Goal: Information Seeking & Learning: Learn about a topic

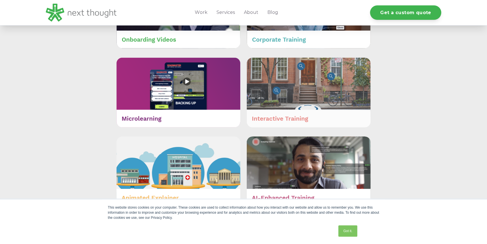
scroll to position [311, 0]
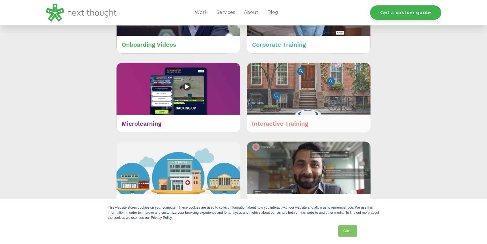
click at [289, 111] on img at bounding box center [309, 98] width 124 height 70
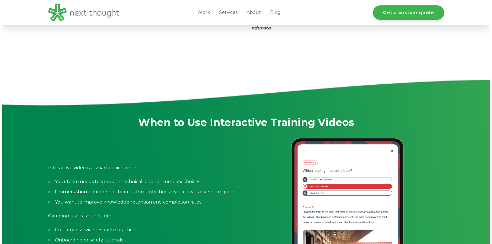
scroll to position [538, 0]
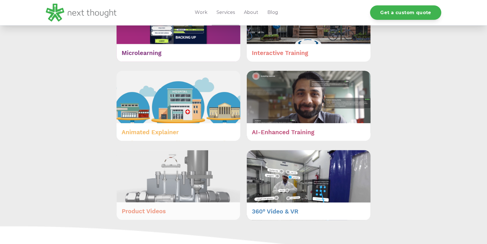
scroll to position [311, 0]
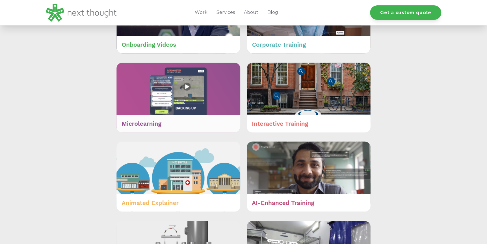
click at [145, 115] on img at bounding box center [179, 98] width 124 height 70
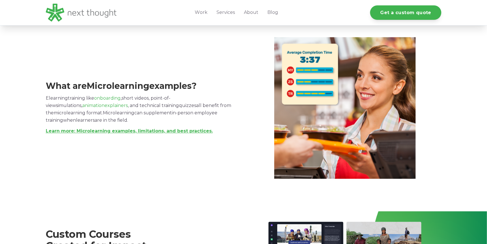
scroll to position [764, 0]
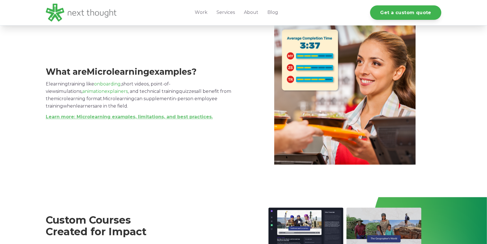
click at [108, 117] on link "Learn more: Microlearning examples, limitations, and best practices." at bounding box center [129, 116] width 167 height 5
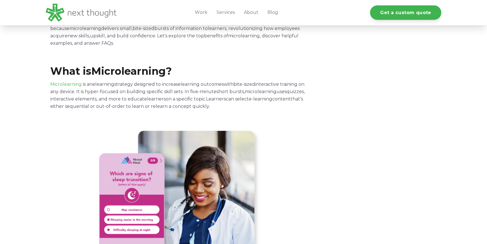
scroll to position [141, 0]
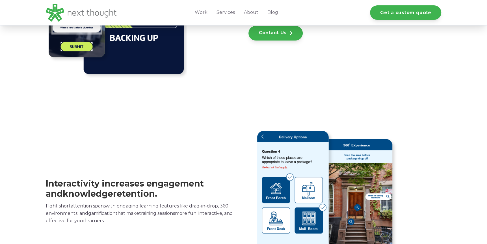
scroll to position [260, 0]
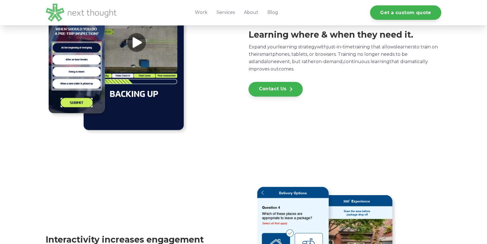
click at [87, 14] on img at bounding box center [81, 13] width 71 height 18
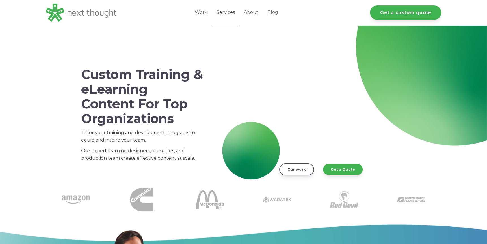
click at [230, 11] on link "Services" at bounding box center [225, 12] width 27 height 25
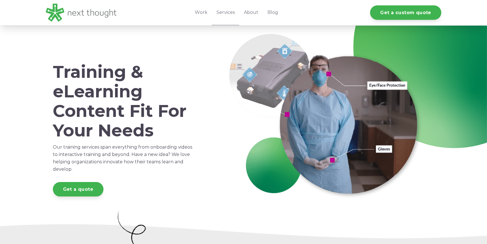
scroll to position [226, 0]
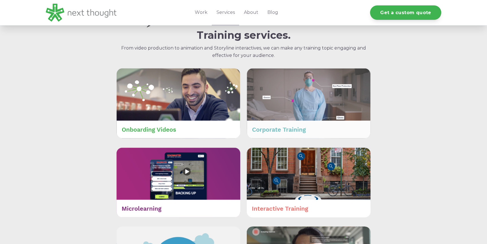
click at [298, 126] on img at bounding box center [309, 103] width 124 height 70
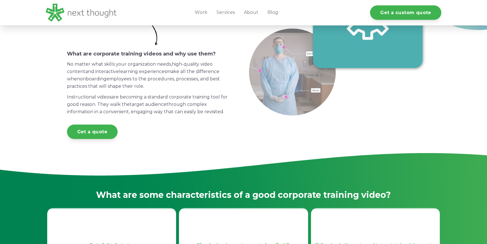
click at [295, 85] on img at bounding box center [337, 27] width 179 height 178
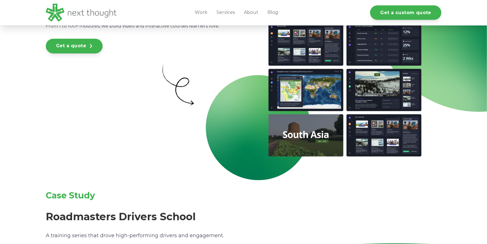
scroll to position [1132, 0]
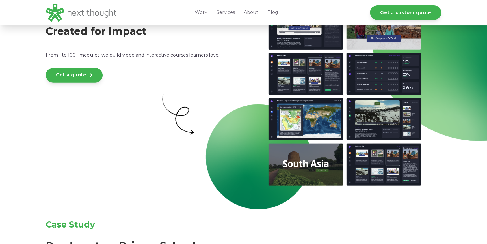
click at [297, 167] on img at bounding box center [345, 96] width 193 height 178
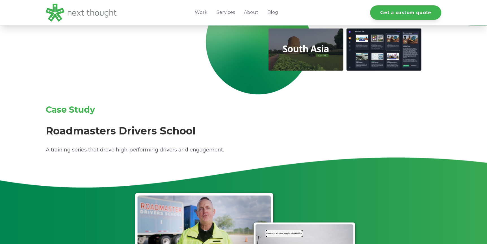
scroll to position [1273, 0]
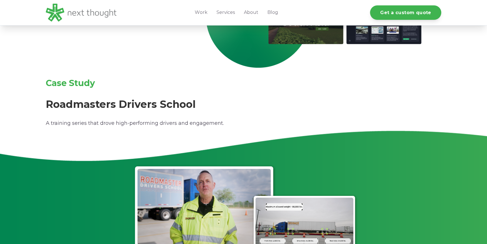
click at [216, 212] on img at bounding box center [244, 211] width 396 height 94
click at [287, 225] on img at bounding box center [244, 211] width 396 height 94
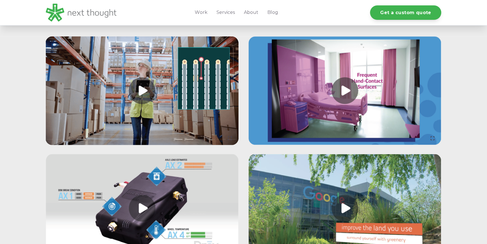
scroll to position [707, 0]
click at [347, 95] on link at bounding box center [345, 90] width 193 height 109
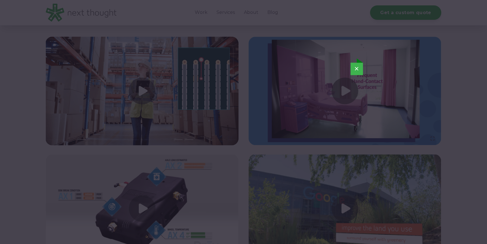
click at [360, 70] on button "×" at bounding box center [357, 69] width 12 height 12
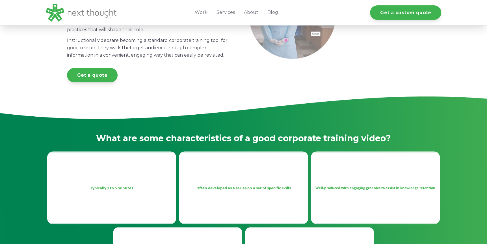
scroll to position [0, 0]
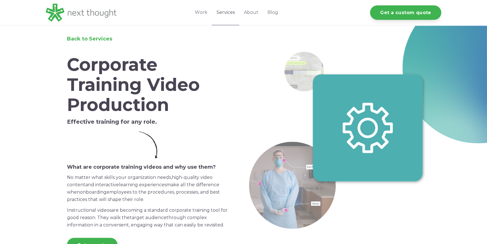
click at [223, 13] on link "Services" at bounding box center [225, 12] width 27 height 25
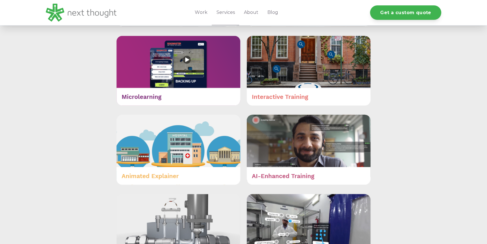
scroll to position [339, 0]
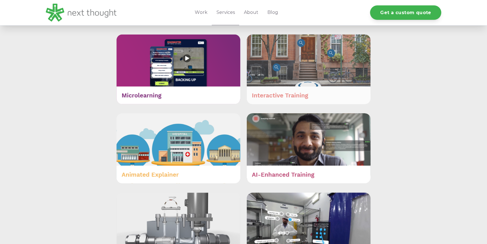
click at [281, 94] on img at bounding box center [309, 69] width 124 height 70
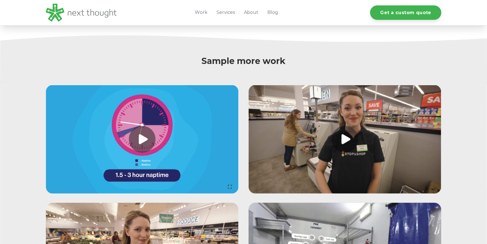
scroll to position [1217, 0]
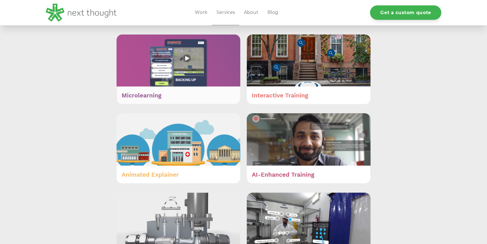
click at [155, 97] on img at bounding box center [179, 69] width 124 height 70
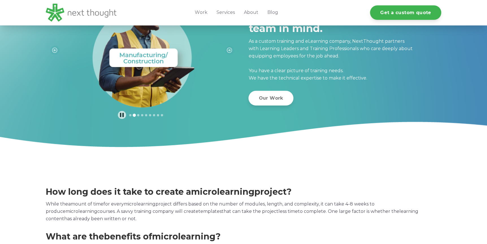
scroll to position [1287, 0]
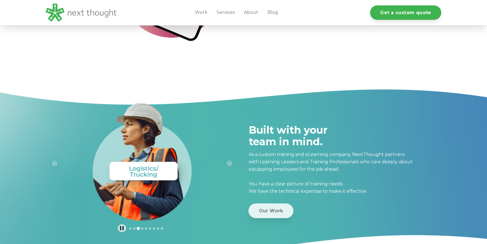
click at [263, 212] on link "Our Work" at bounding box center [271, 210] width 45 height 14
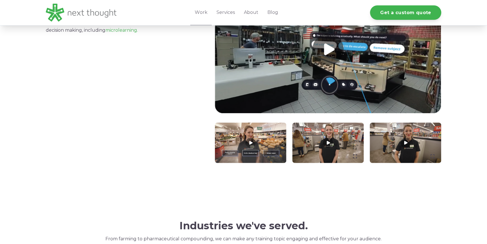
scroll to position [594, 0]
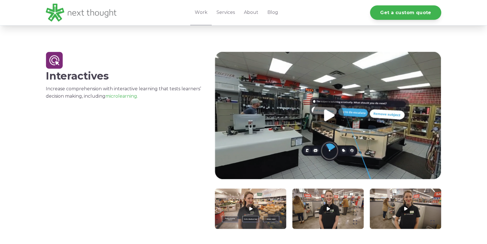
click at [326, 117] on link at bounding box center [328, 116] width 227 height 128
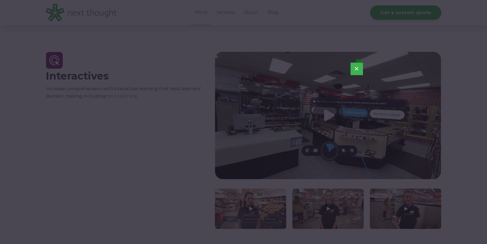
click at [358, 69] on button "×" at bounding box center [357, 69] width 12 height 12
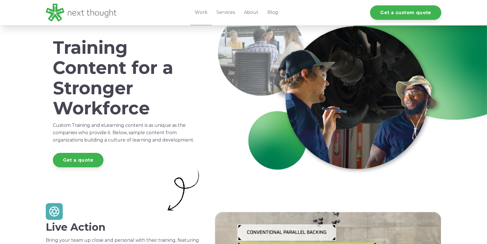
scroll to position [0, 0]
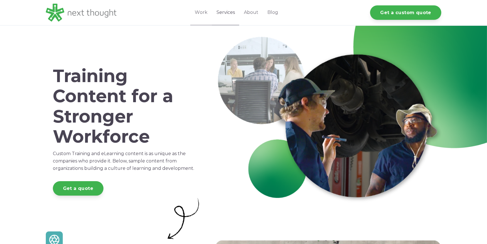
click at [225, 13] on link "Services" at bounding box center [225, 12] width 27 height 25
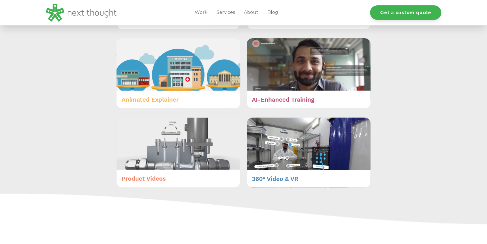
scroll to position [424, 0]
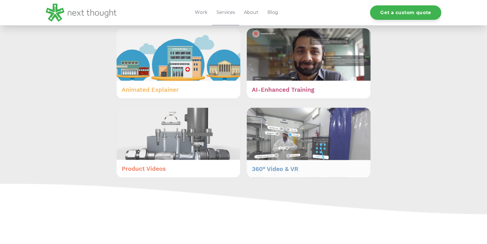
click at [279, 171] on img at bounding box center [309, 143] width 124 height 70
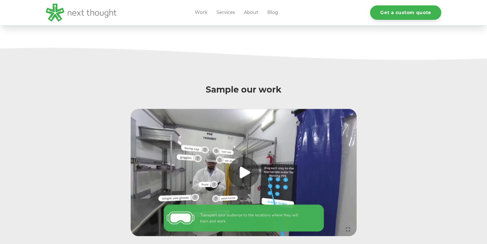
scroll to position [566, 0]
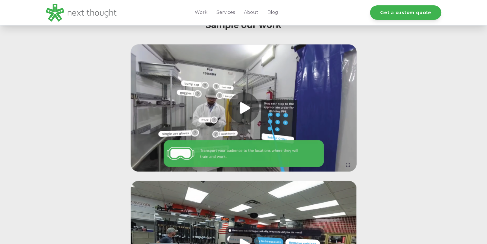
click at [242, 109] on link at bounding box center [244, 107] width 226 height 127
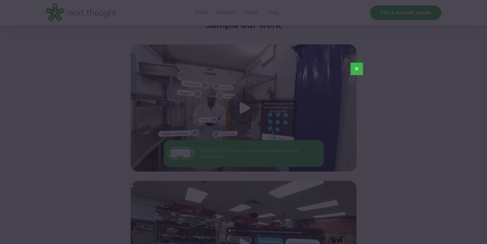
click at [356, 68] on button "×" at bounding box center [357, 69] width 12 height 12
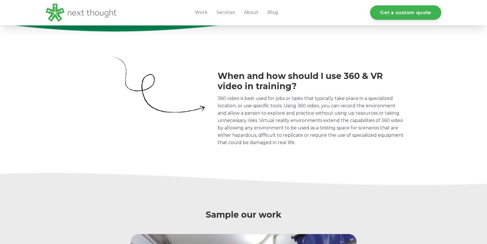
scroll to position [311, 0]
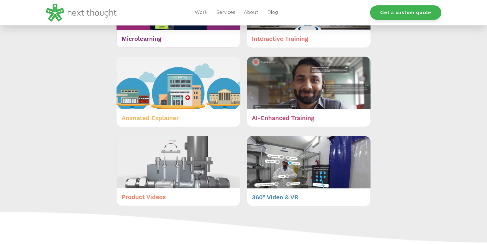
scroll to position [339, 0]
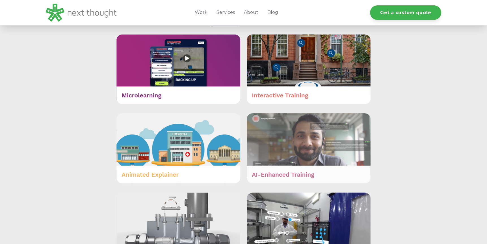
click at [268, 171] on img at bounding box center [309, 148] width 124 height 70
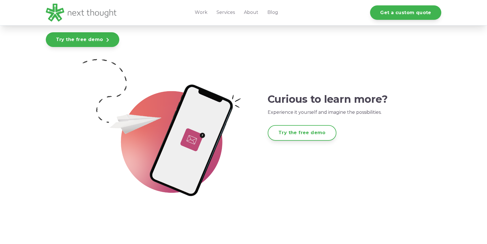
scroll to position [1613, 0]
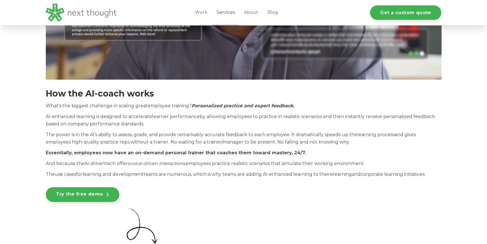
scroll to position [368, 0]
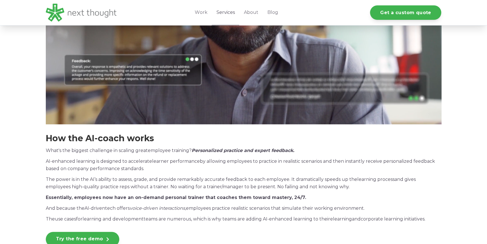
click at [232, 12] on link "Services" at bounding box center [225, 12] width 27 height 25
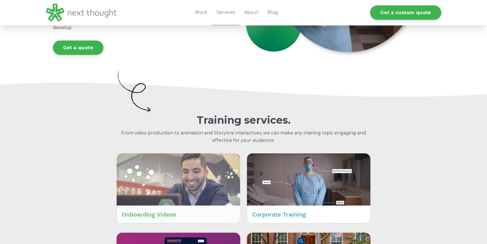
click at [149, 214] on img at bounding box center [179, 188] width 124 height 70
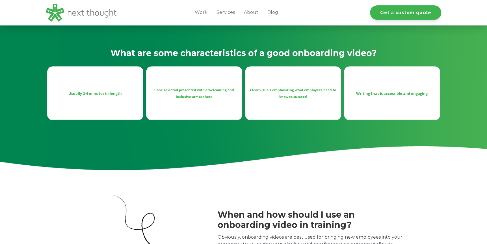
scroll to position [141, 0]
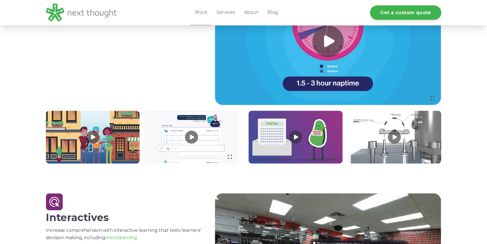
scroll to position [368, 0]
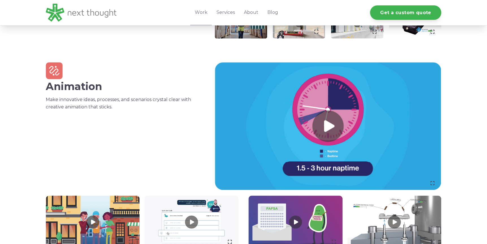
click at [326, 124] on link at bounding box center [328, 126] width 227 height 128
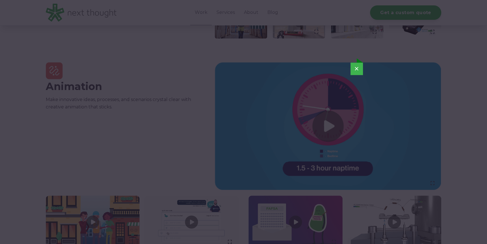
click at [358, 70] on button "×" at bounding box center [357, 69] width 12 height 12
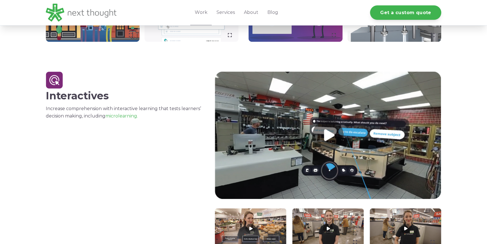
scroll to position [594, 0]
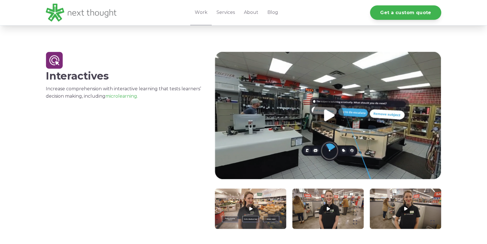
click at [327, 115] on link at bounding box center [328, 116] width 227 height 128
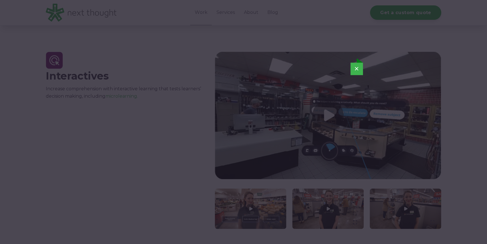
click at [359, 68] on button "×" at bounding box center [357, 69] width 12 height 12
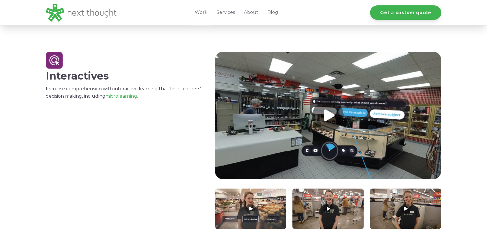
click at [475, 156] on div "Interactives Increase comprehension with interactive learning that tests learne…" at bounding box center [243, 135] width 487 height 215
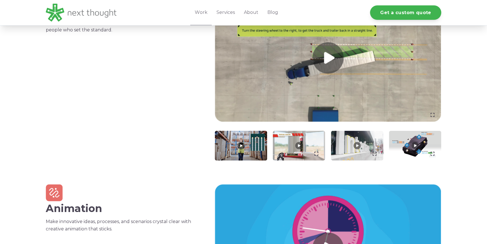
scroll to position [198, 0]
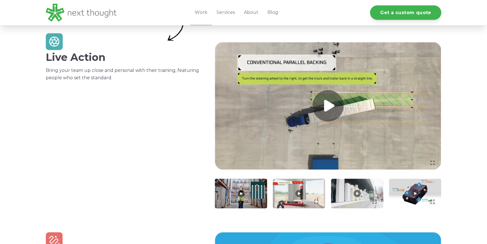
click at [332, 108] on link at bounding box center [328, 106] width 227 height 128
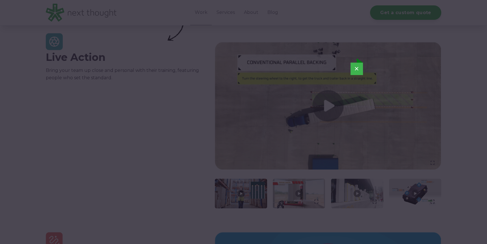
click at [357, 70] on button "×" at bounding box center [357, 69] width 12 height 12
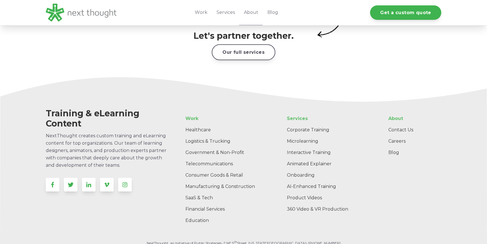
scroll to position [928, 0]
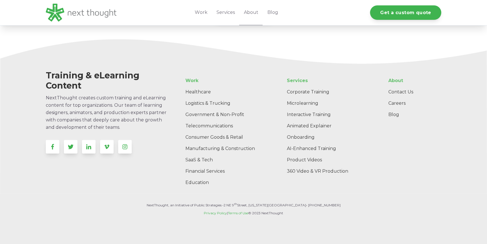
click at [344, 202] on p "NextThought, an Initiative of Public Strategies • [STREET_ADDRESS][US_STATE] • …" at bounding box center [244, 205] width 396 height 6
